Goal: Task Accomplishment & Management: Manage account settings

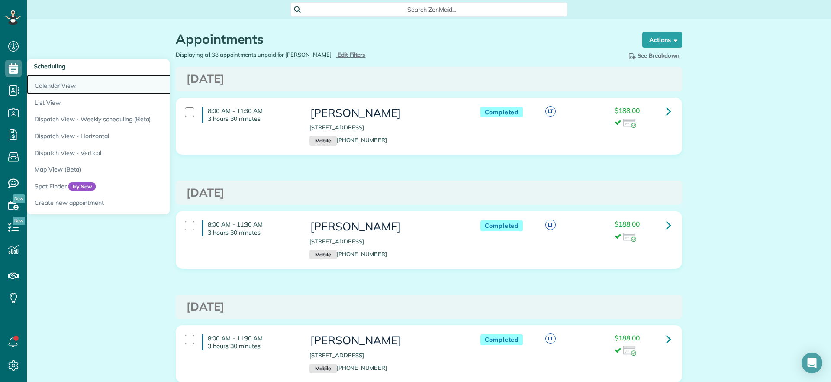
click at [37, 83] on link "Calendar View" at bounding box center [135, 84] width 216 height 20
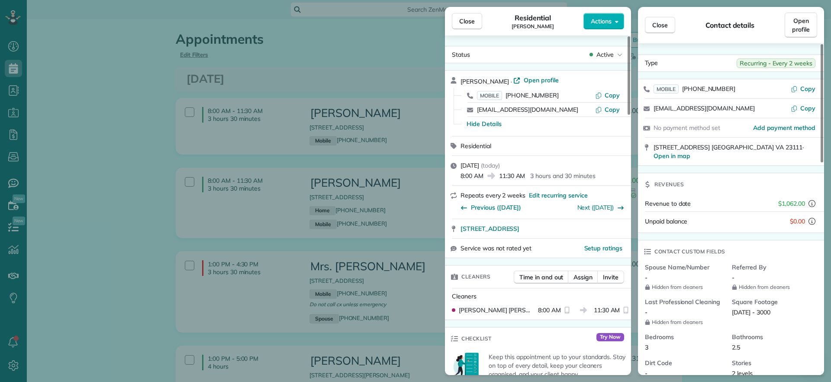
scroll to position [4, 4]
click at [353, 48] on div "Close Residential Jennifer Friedline Actions Status Active Jennifer Friedline ·…" at bounding box center [415, 191] width 831 height 382
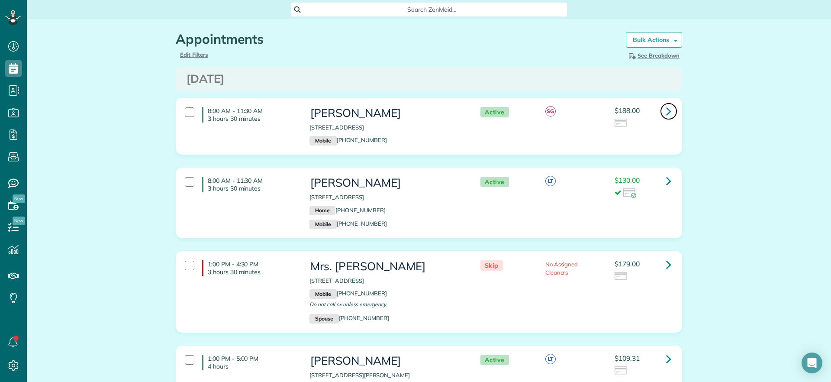
click at [660, 109] on link at bounding box center [668, 111] width 17 height 17
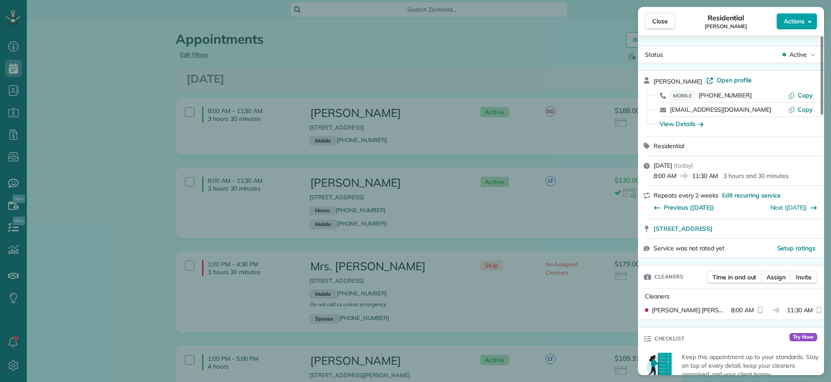
click at [789, 26] on button "Actions" at bounding box center [796, 21] width 41 height 16
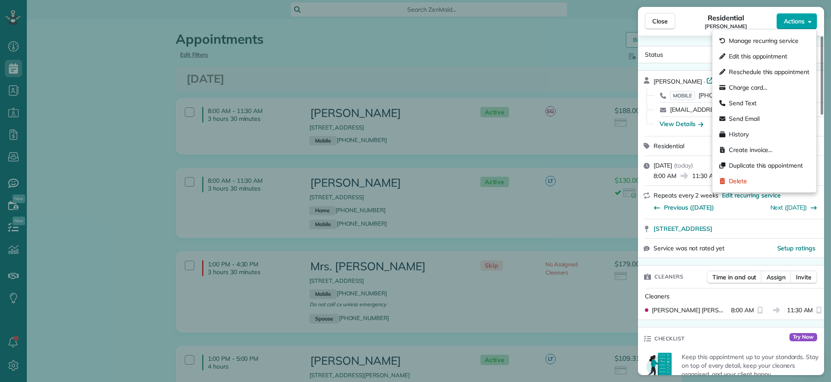
click at [789, 26] on button "Actions" at bounding box center [796, 21] width 41 height 16
click at [778, 26] on button "Actions" at bounding box center [796, 21] width 41 height 16
click at [770, 52] on span "Edit this appointment" at bounding box center [758, 56] width 58 height 9
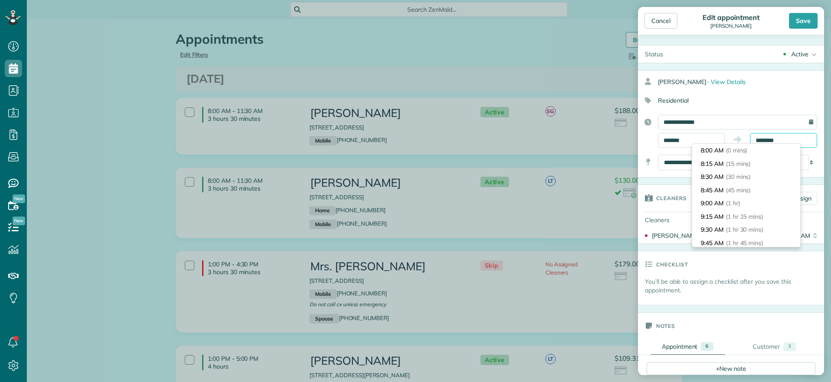
click at [800, 137] on input "********" at bounding box center [783, 140] width 67 height 15
type input "********"
click at [729, 188] on li "12:00 PM (4 hrs)" at bounding box center [746, 190] width 108 height 13
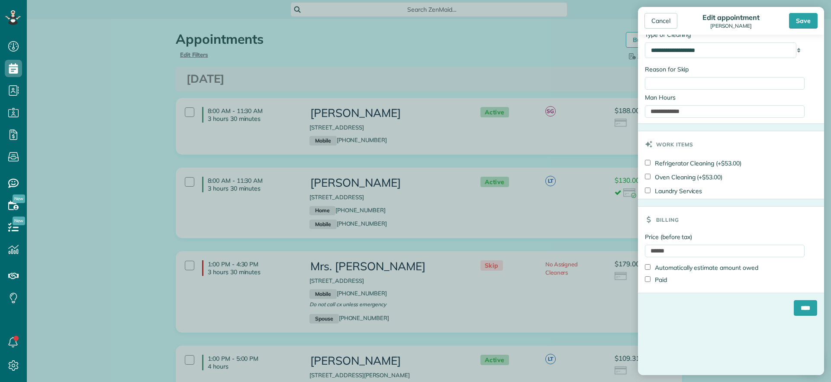
scroll to position [811, 0]
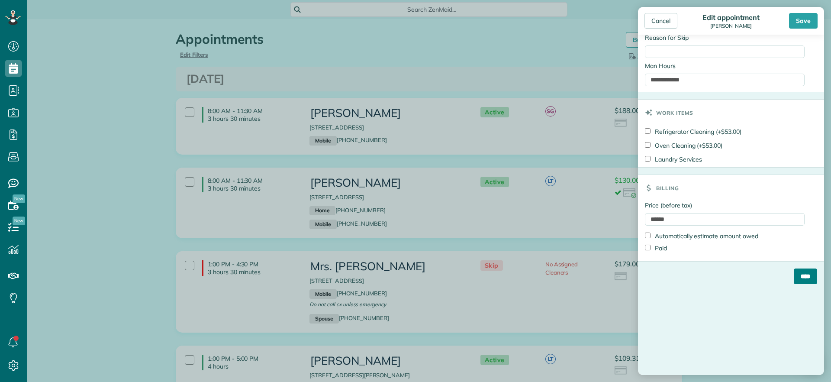
click at [795, 279] on input "****" at bounding box center [804, 276] width 23 height 16
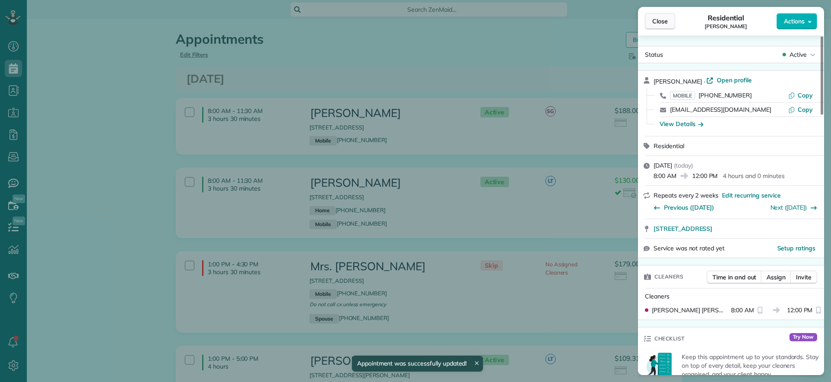
click at [658, 25] on span "Close" at bounding box center [660, 21] width 16 height 9
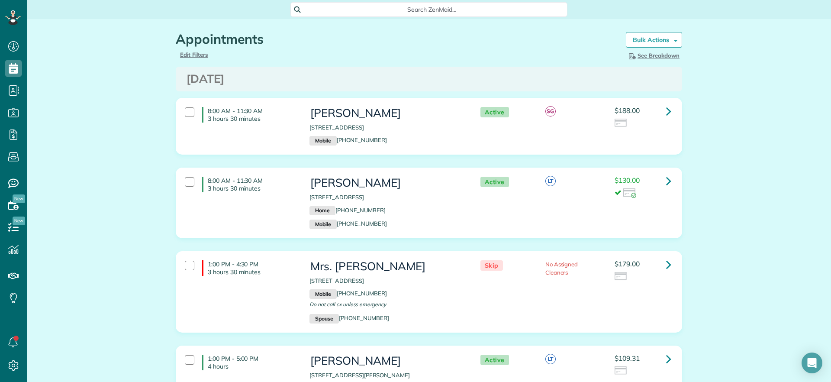
scroll to position [4, 4]
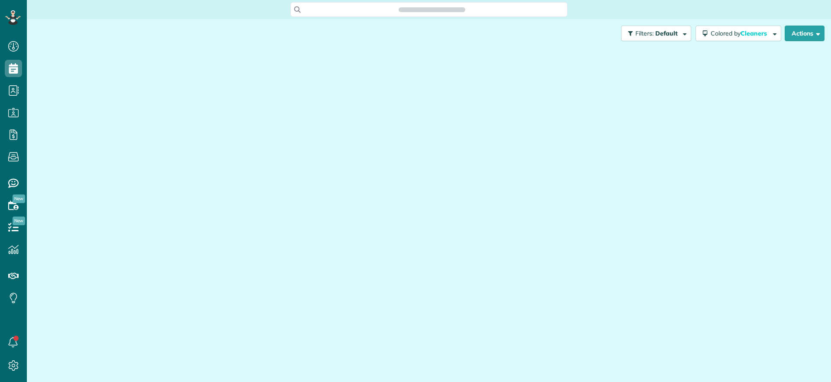
scroll to position [4, 4]
